Goal: Task Accomplishment & Management: Manage account settings

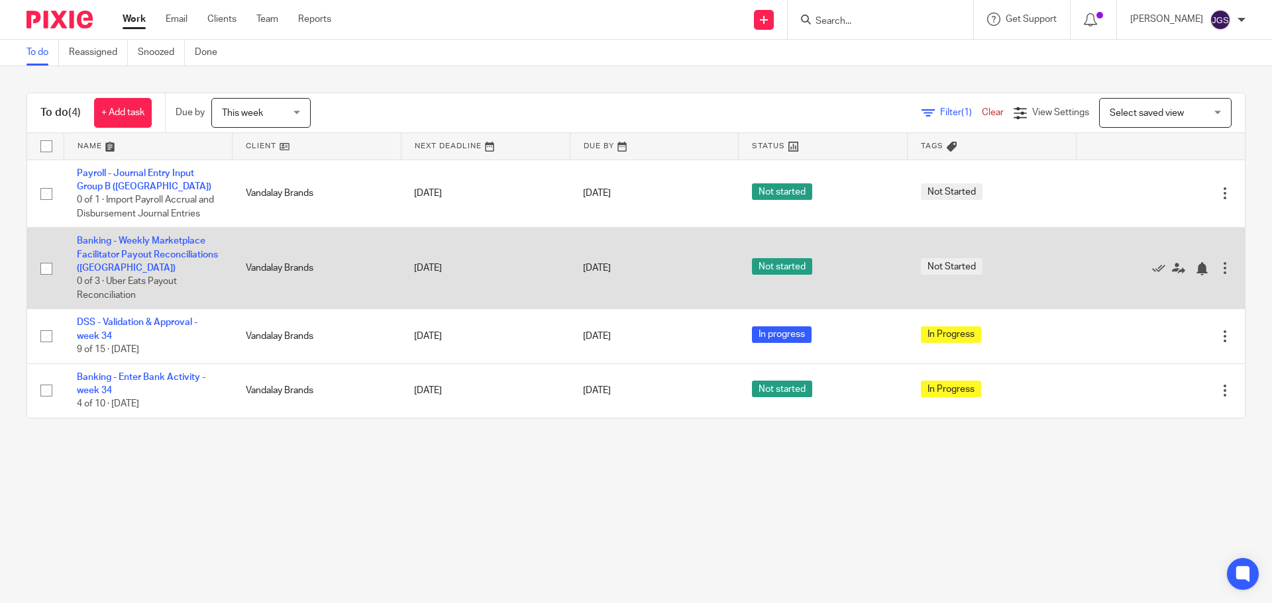
click at [100, 246] on td "Banking - Weekly Marketplace Facilitator Payout Reconciliations (VAN) 0 of 3 · …" at bounding box center [148, 268] width 169 height 81
click at [107, 254] on link "Banking - Weekly Marketplace Facilitator Payout Reconciliations ([GEOGRAPHIC_DA…" at bounding box center [147, 254] width 141 height 36
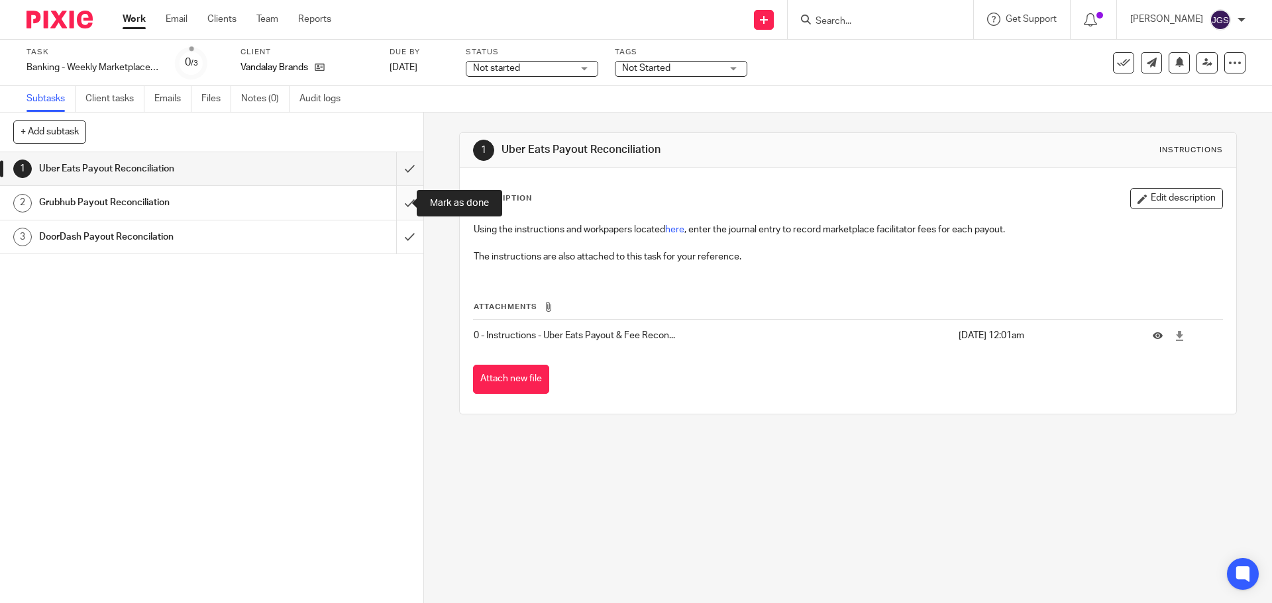
click at [396, 205] on input "submit" at bounding box center [211, 202] width 423 height 33
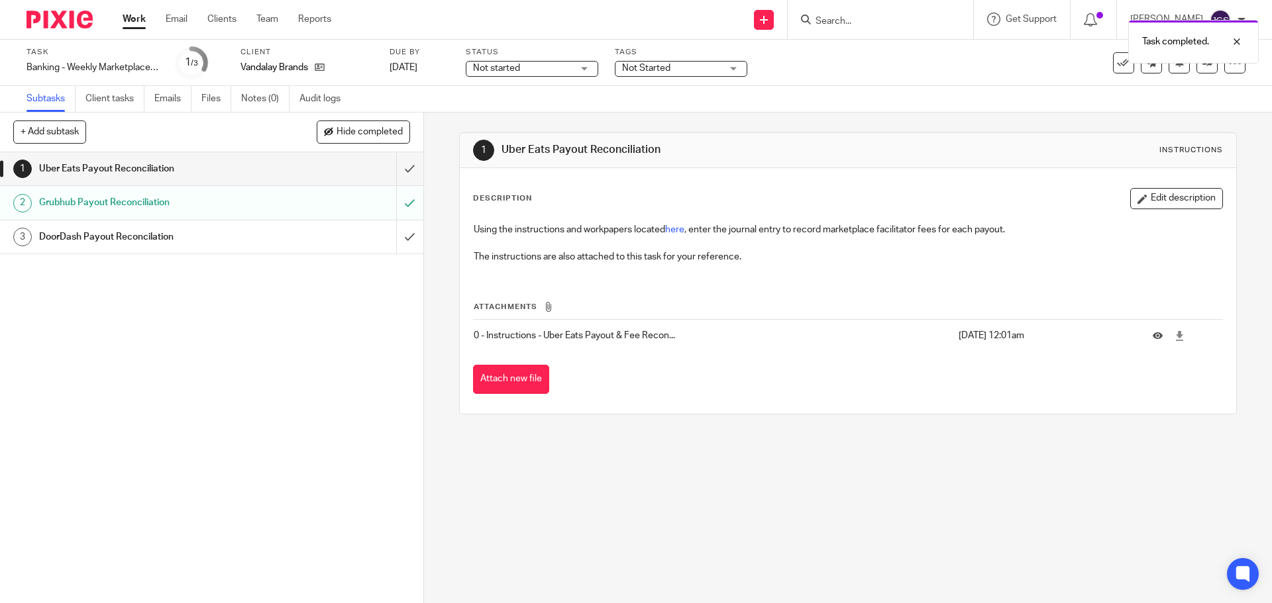
click at [587, 66] on div "Not started Not started" at bounding box center [532, 69] width 132 height 16
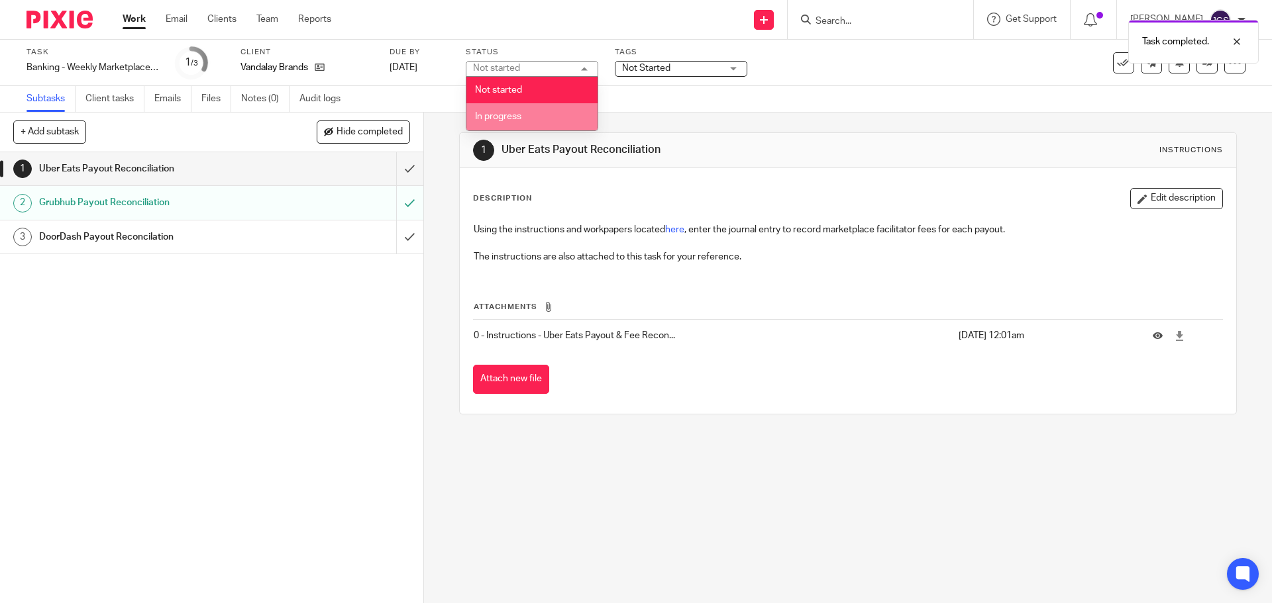
click at [521, 116] on span "In progress" at bounding box center [498, 116] width 46 height 9
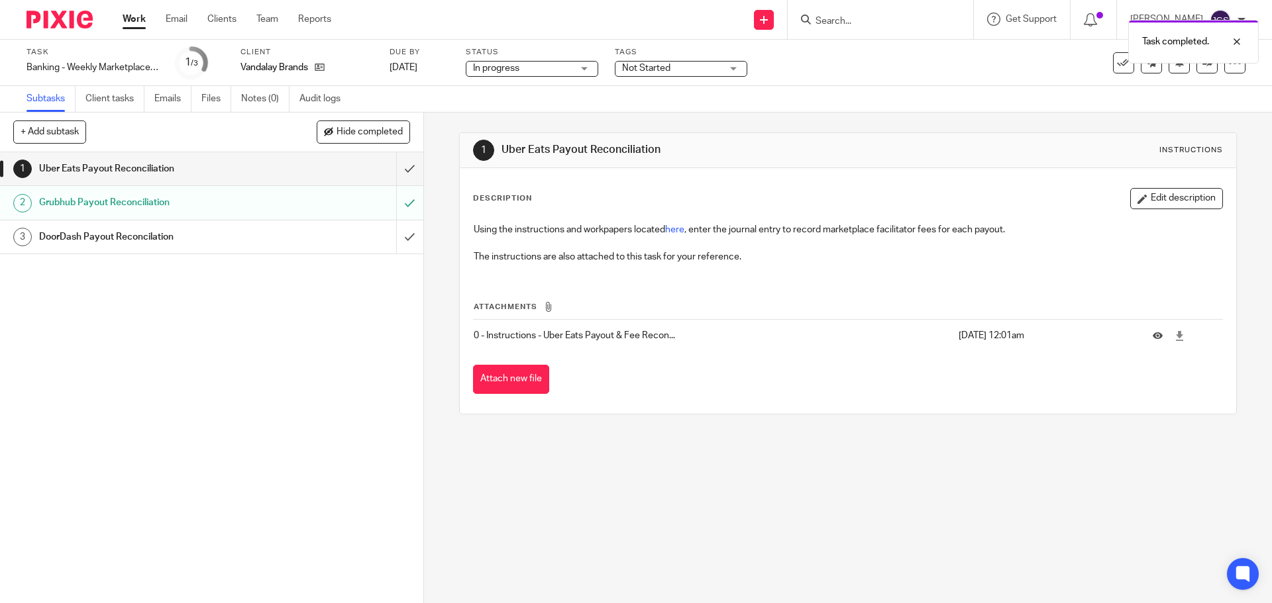
click at [733, 70] on div "Not Started" at bounding box center [681, 69] width 132 height 16
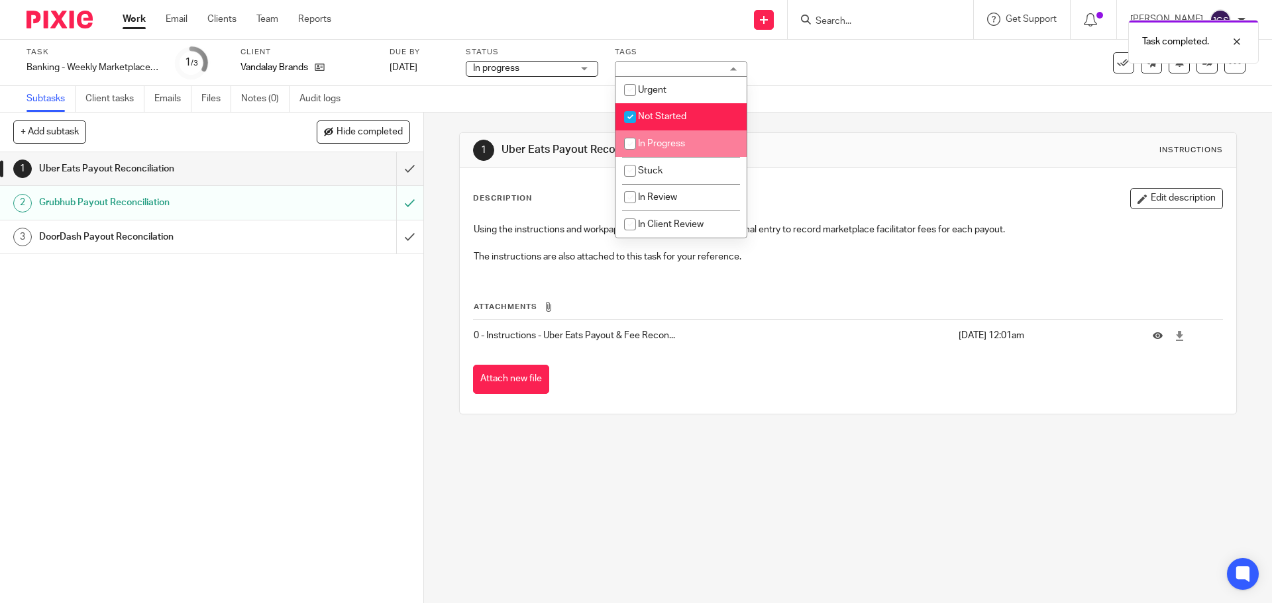
click at [674, 140] on span "In Progress" at bounding box center [661, 143] width 47 height 9
checkbox input "true"
click at [672, 114] on span "Not Started" at bounding box center [662, 116] width 48 height 9
checkbox input "false"
click at [793, 104] on div "Subtasks Client tasks Emails Files Notes (0) Audit logs" at bounding box center [636, 99] width 1272 height 26
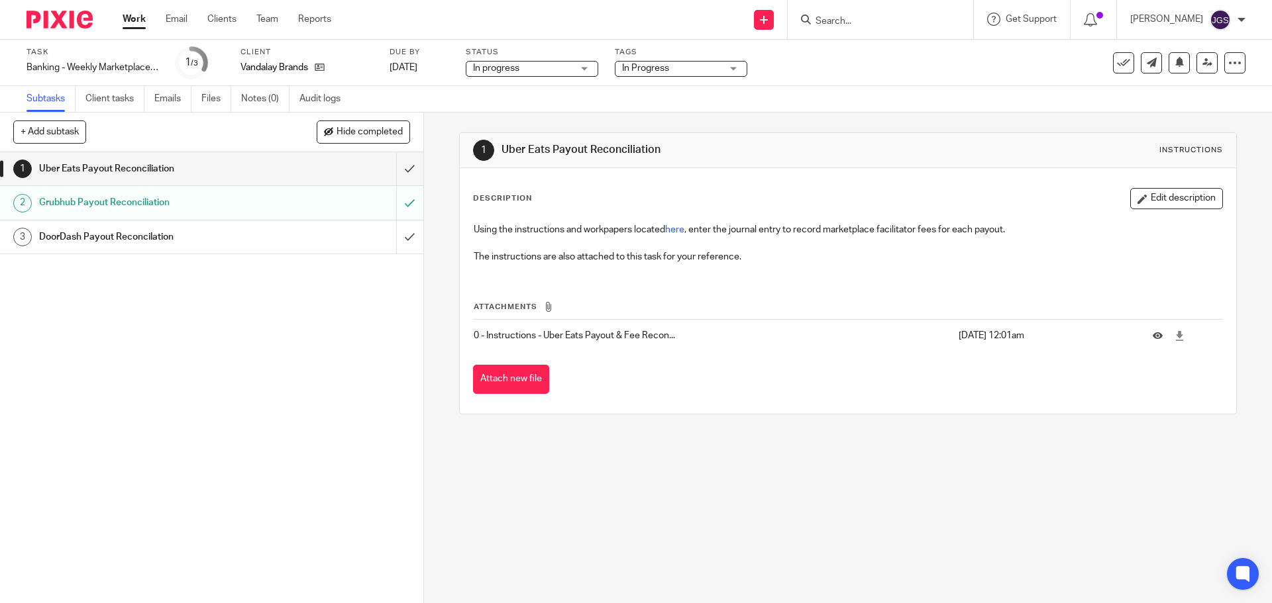
click at [138, 16] on link "Work" at bounding box center [134, 19] width 23 height 13
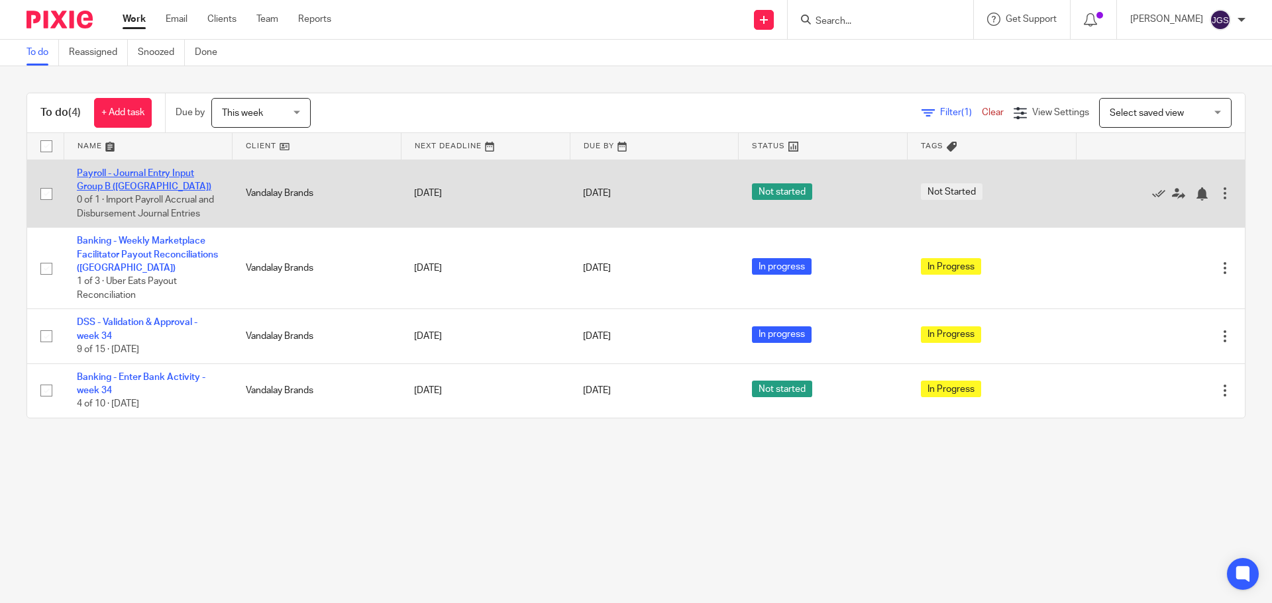
click at [136, 174] on link "Payroll - Journal Entry Input Group B ([GEOGRAPHIC_DATA])" at bounding box center [144, 180] width 134 height 23
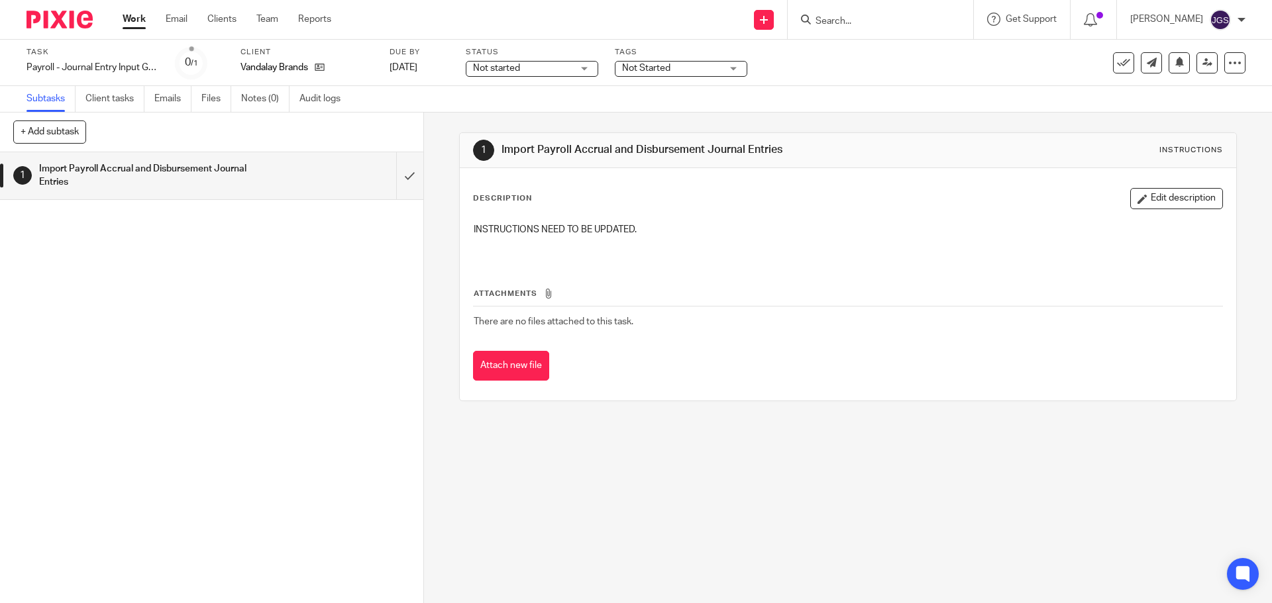
click at [589, 68] on div "Not started Not started" at bounding box center [532, 69] width 132 height 16
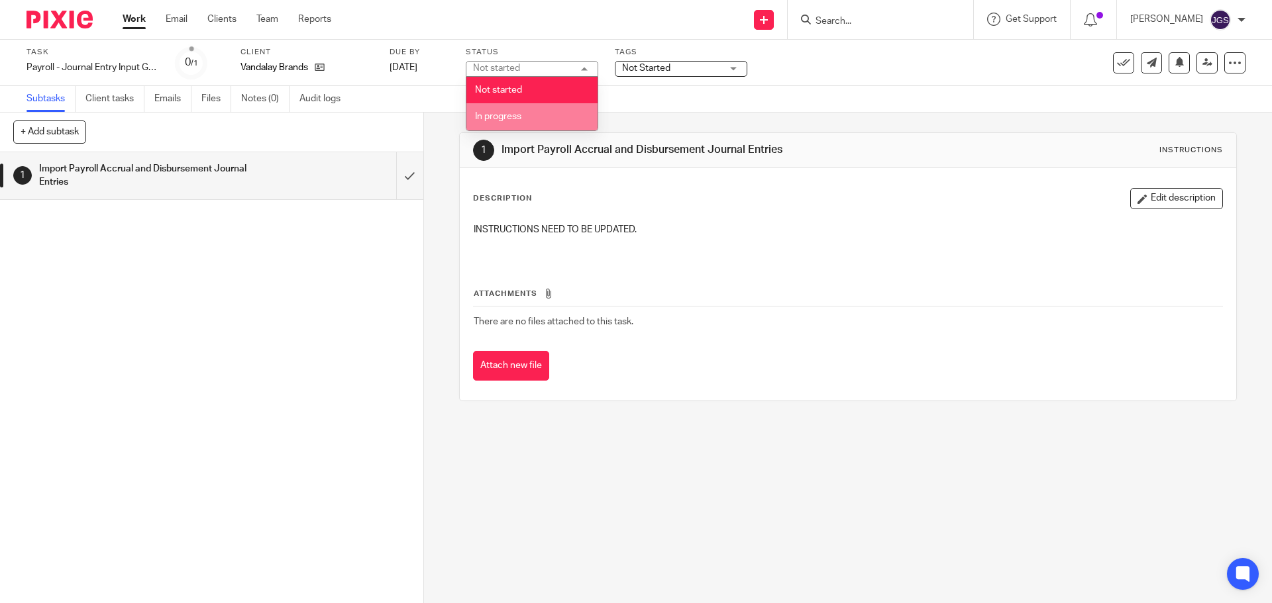
click at [555, 130] on li "In progress" at bounding box center [531, 116] width 131 height 27
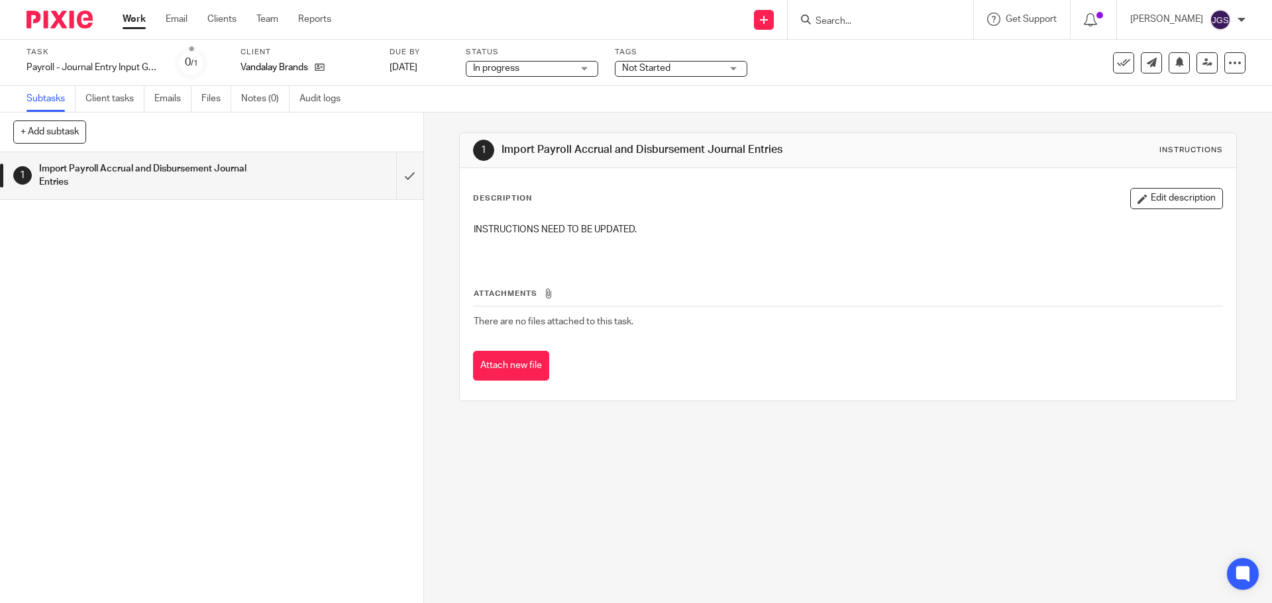
click at [737, 66] on div "Not Started" at bounding box center [681, 69] width 132 height 16
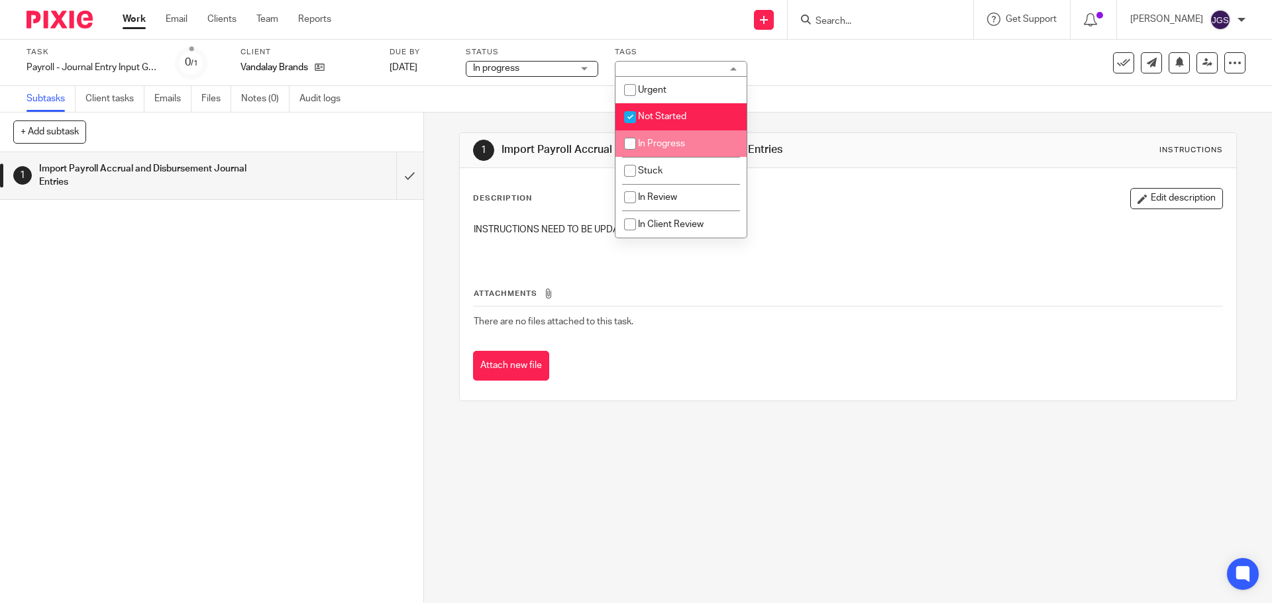
click at [668, 140] on span "In Progress" at bounding box center [661, 143] width 47 height 9
checkbox input "true"
click at [664, 119] on span "Not Started" at bounding box center [662, 116] width 48 height 9
checkbox input "false"
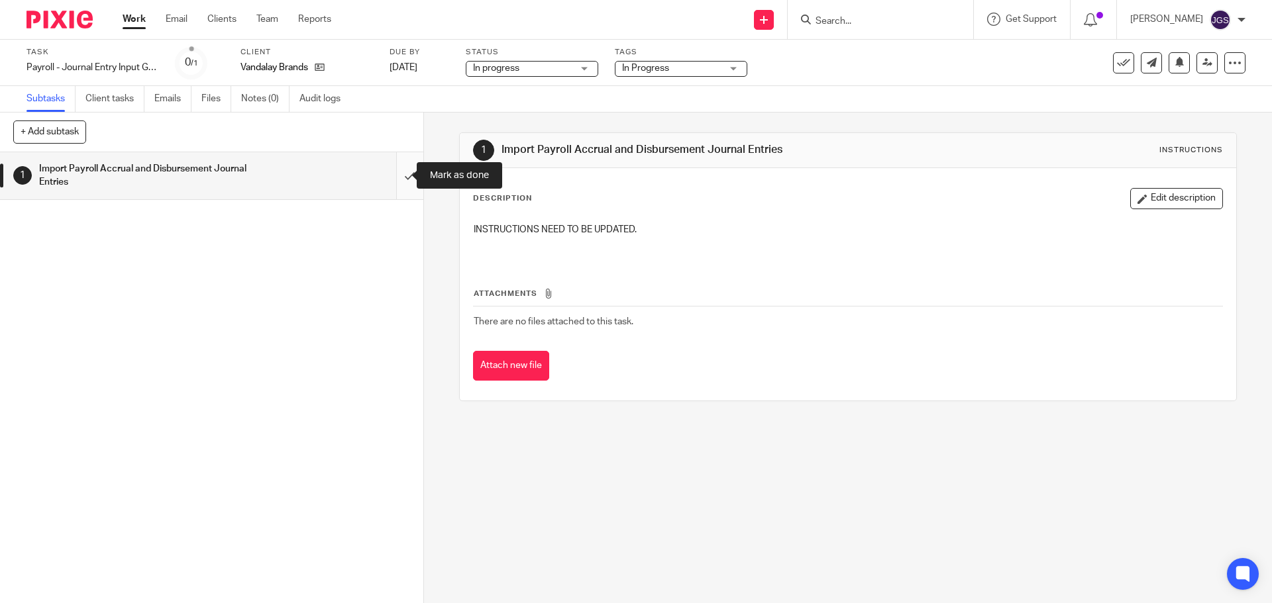
click at [399, 179] on input "submit" at bounding box center [211, 175] width 423 height 47
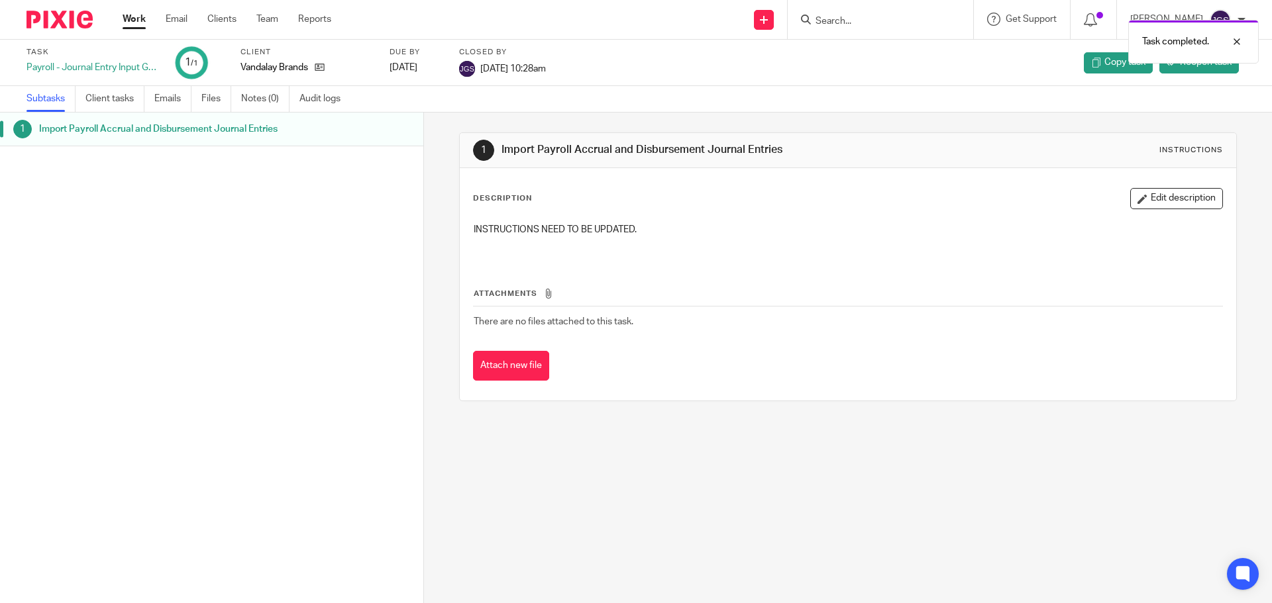
click at [138, 17] on link "Work" at bounding box center [134, 19] width 23 height 13
